Goal: Transaction & Acquisition: Download file/media

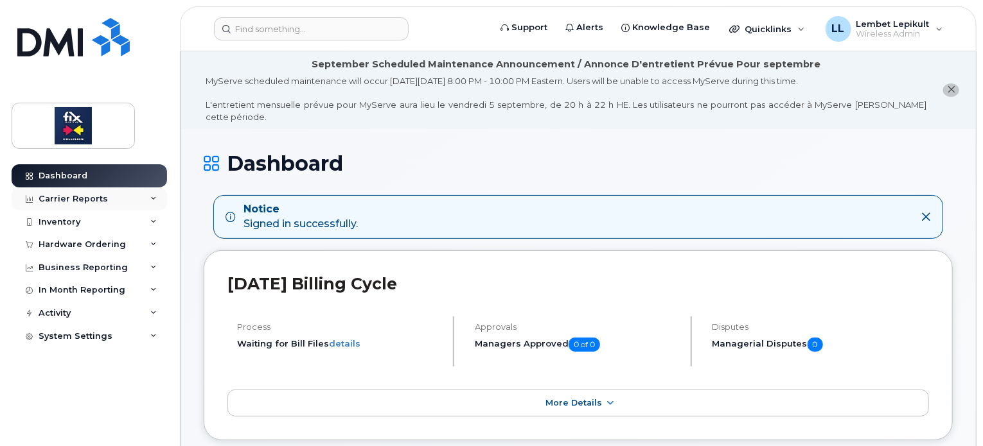
click at [157, 197] on div "Carrier Reports" at bounding box center [89, 199] width 155 height 23
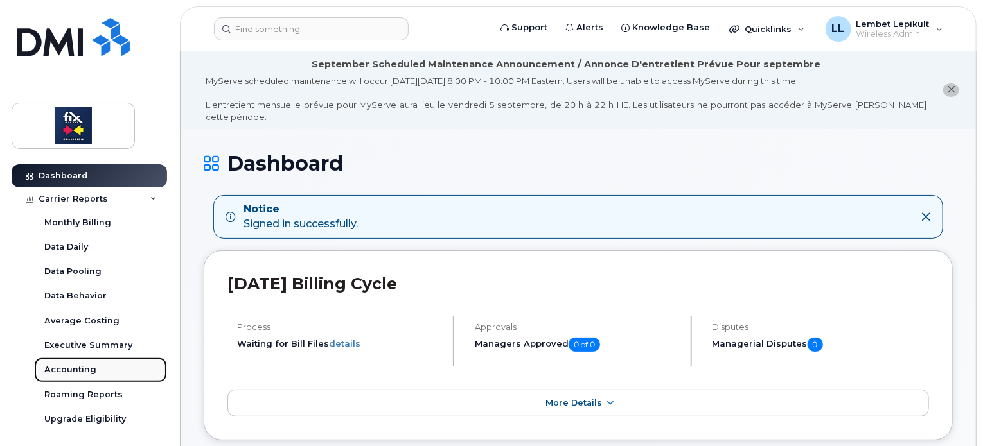
click at [82, 370] on div "Accounting" at bounding box center [70, 370] width 52 height 12
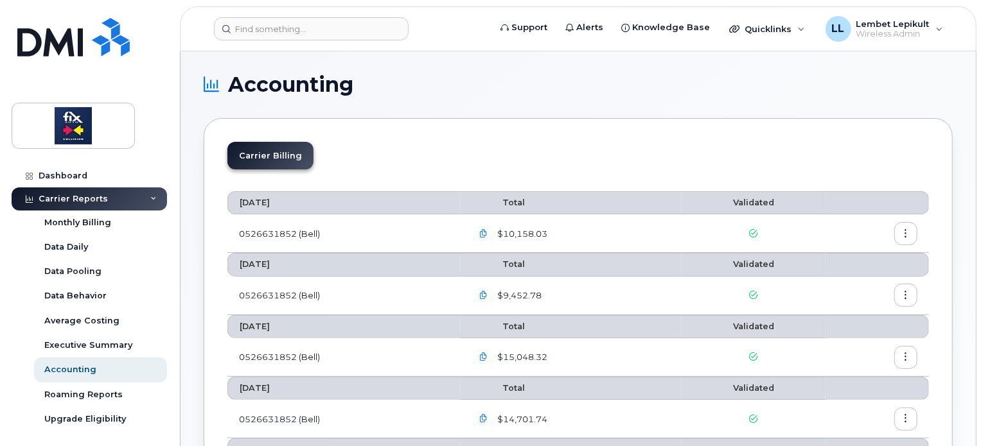
click at [904, 239] on button "button" at bounding box center [905, 233] width 23 height 23
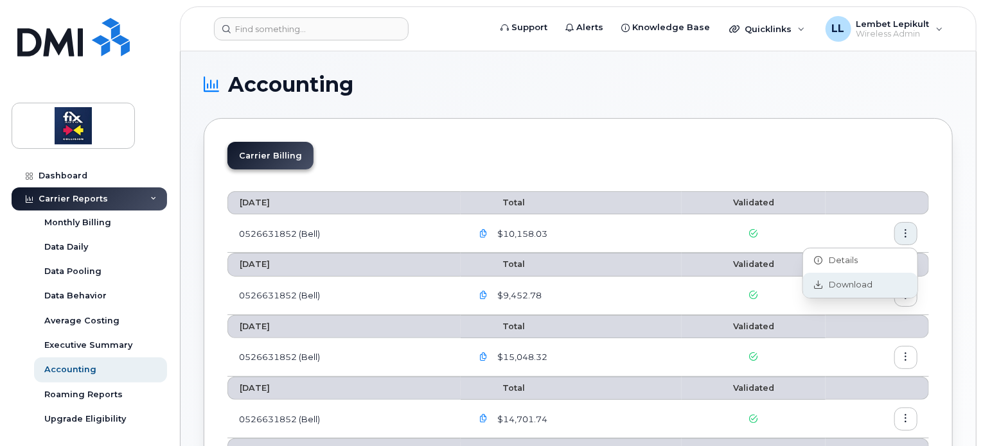
click at [843, 286] on span "Download" at bounding box center [848, 285] width 50 height 12
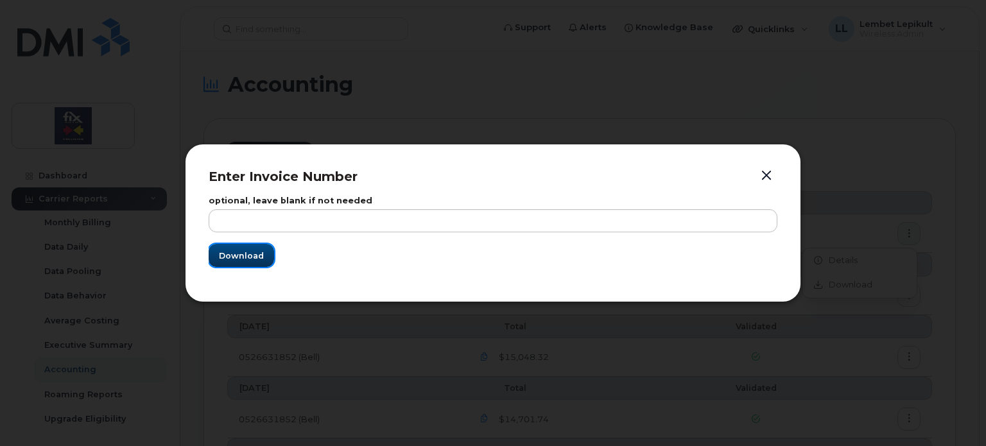
click at [252, 256] on span "Download" at bounding box center [241, 256] width 45 height 12
